Goal: Transaction & Acquisition: Purchase product/service

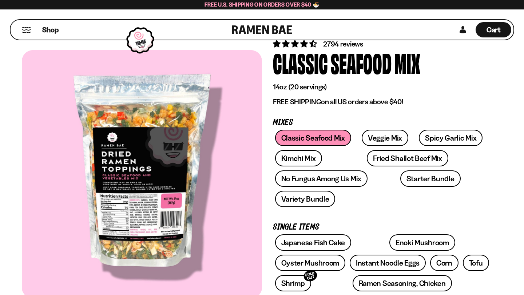
scroll to position [28, 0]
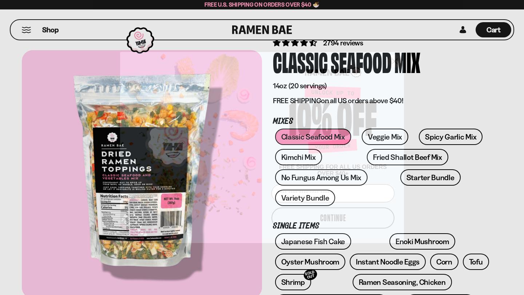
click at [390, 61] on circle "Close dialog" at bounding box center [394, 61] width 12 height 12
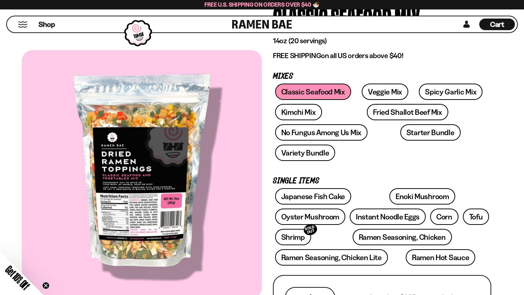
scroll to position [69, 0]
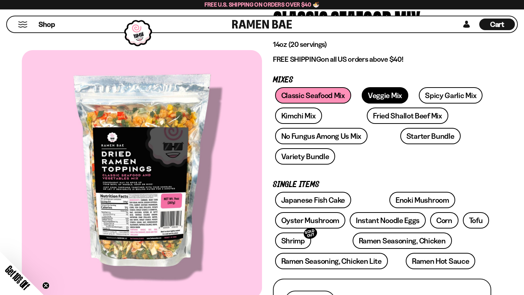
click at [370, 99] on link "Veggie Mix" at bounding box center [384, 95] width 47 height 16
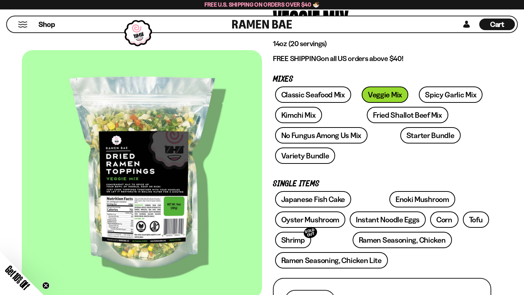
scroll to position [71, 0]
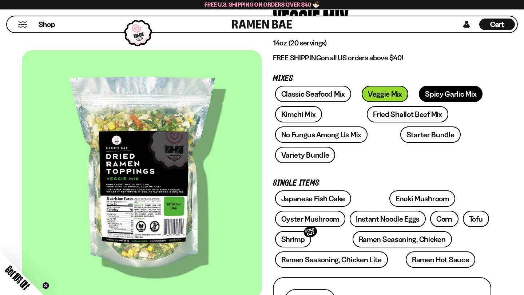
click at [425, 93] on link "Spicy Garlic Mix" at bounding box center [450, 94] width 64 height 16
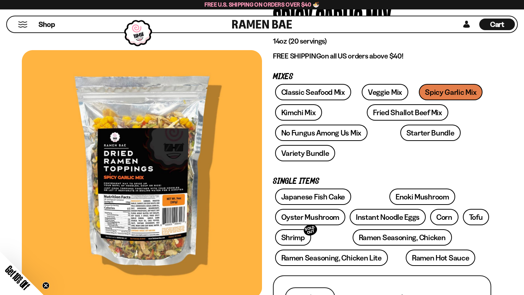
scroll to position [74, 0]
